Goal: Transaction & Acquisition: Subscribe to service/newsletter

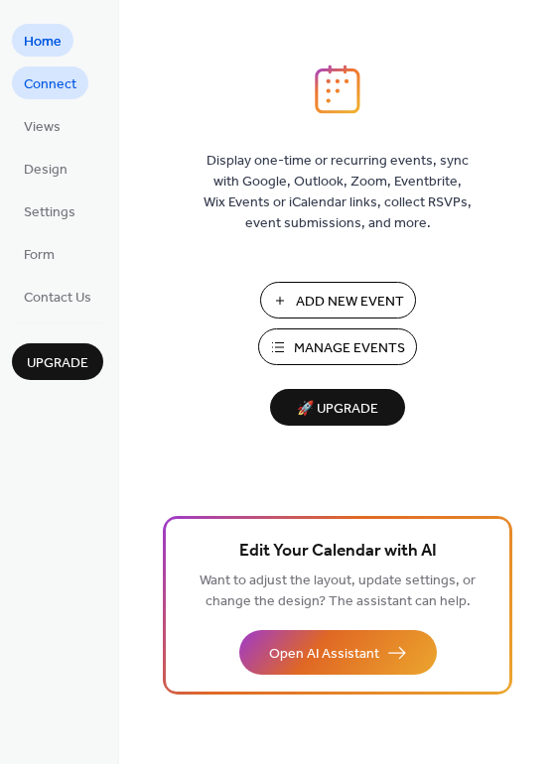
click at [70, 88] on span "Connect" at bounding box center [50, 84] width 53 height 21
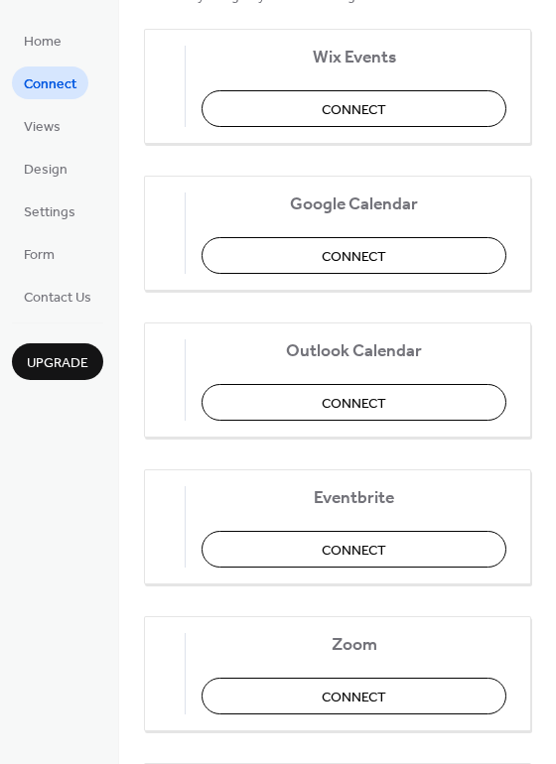
scroll to position [248, 0]
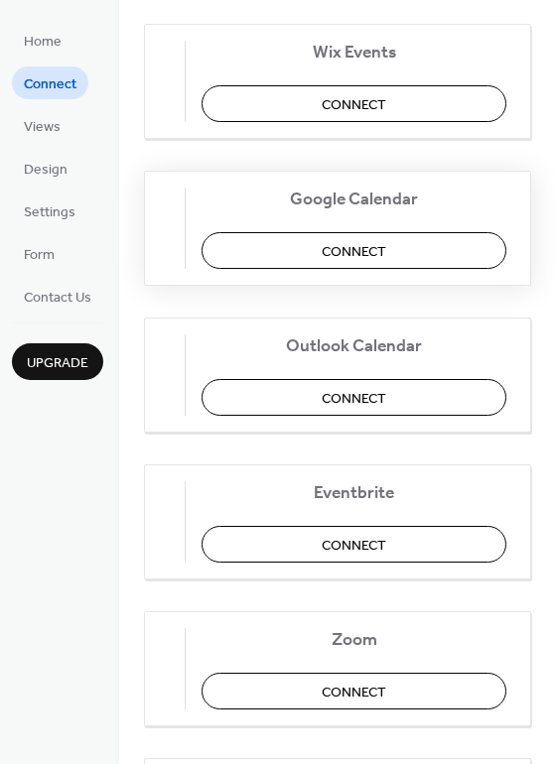
click at [271, 234] on button "Connect" at bounding box center [353, 250] width 305 height 37
click at [411, 402] on button "Connect" at bounding box center [353, 397] width 305 height 37
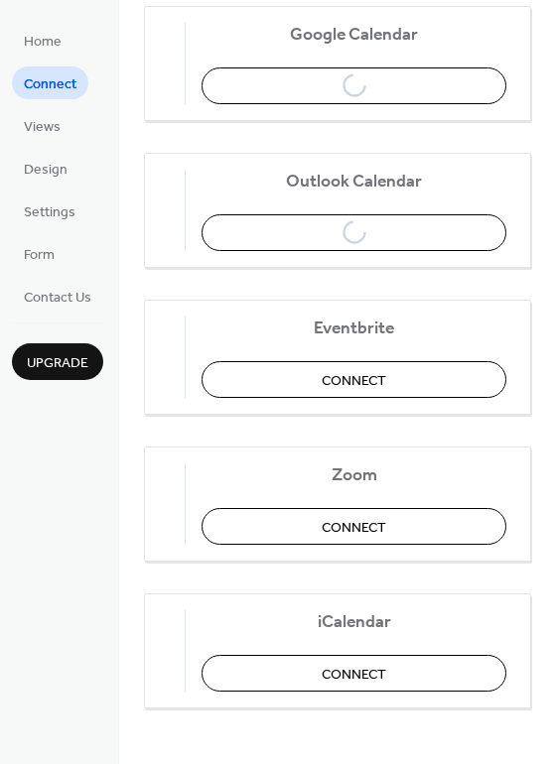
scroll to position [419, 0]
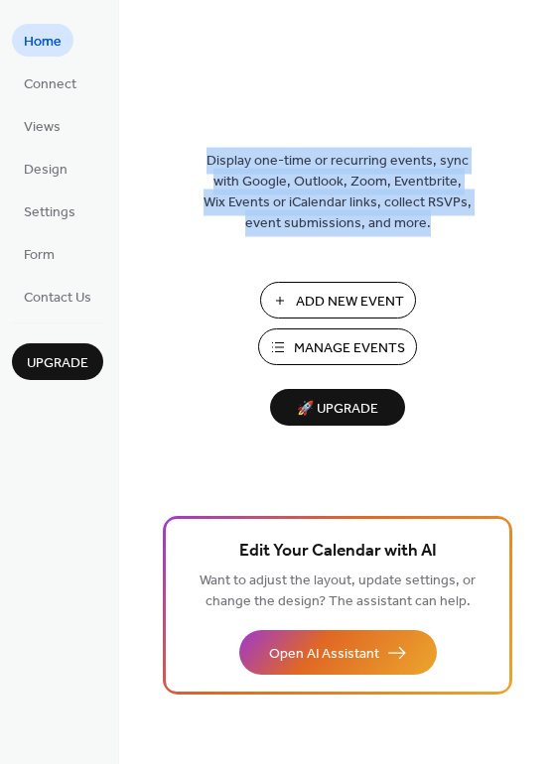
drag, startPoint x: 197, startPoint y: 149, endPoint x: 443, endPoint y: 255, distance: 268.0
click at [443, 255] on div "Display one-time or recurring events, sync with Google, Outlook, Zoom, Eventbri…" at bounding box center [337, 413] width 437 height 699
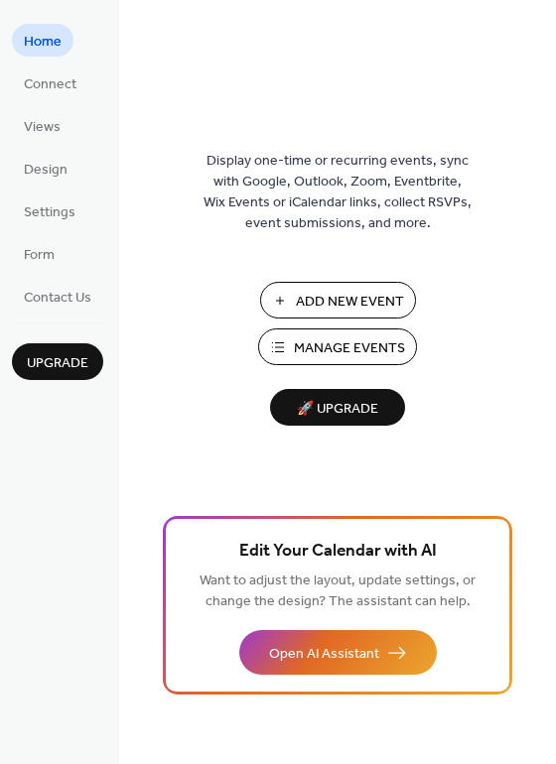
click at [462, 306] on div "Display one-time or recurring events, sync with Google, Outlook, Zoom, Eventbri…" at bounding box center [337, 413] width 437 height 699
click at [50, 367] on span "Upgrade" at bounding box center [58, 363] width 62 height 21
click at [327, 350] on span "Manage Events" at bounding box center [349, 348] width 111 height 21
click at [327, 401] on span "🚀 Upgrade" at bounding box center [337, 409] width 111 height 27
click at [253, 35] on div "Display one-time or recurring events, sync with Google, Outlook, Zoom, Eventbri…" at bounding box center [337, 382] width 437 height 764
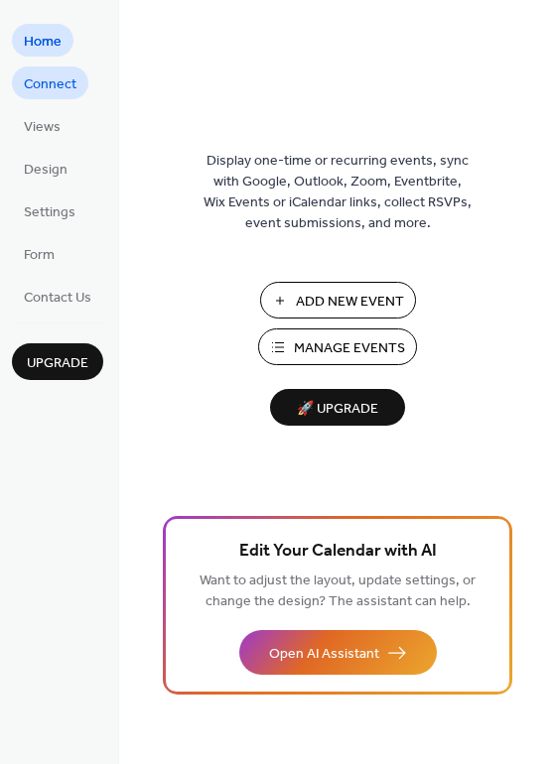
click at [75, 97] on link "Connect" at bounding box center [50, 82] width 76 height 33
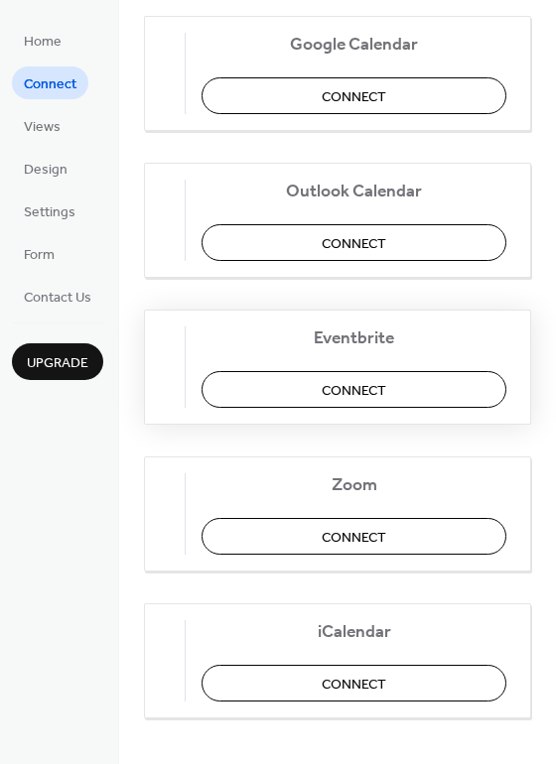
scroll to position [419, 0]
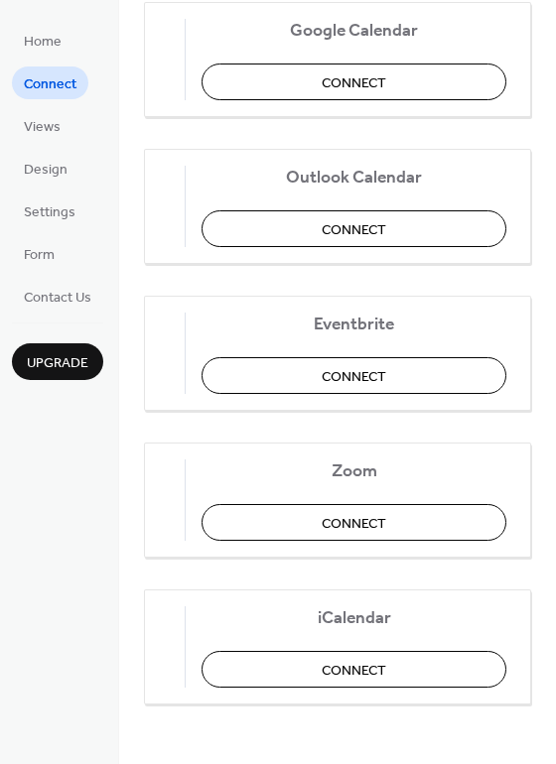
click at [78, 358] on span "Upgrade" at bounding box center [58, 363] width 62 height 21
